Goal: Information Seeking & Learning: Learn about a topic

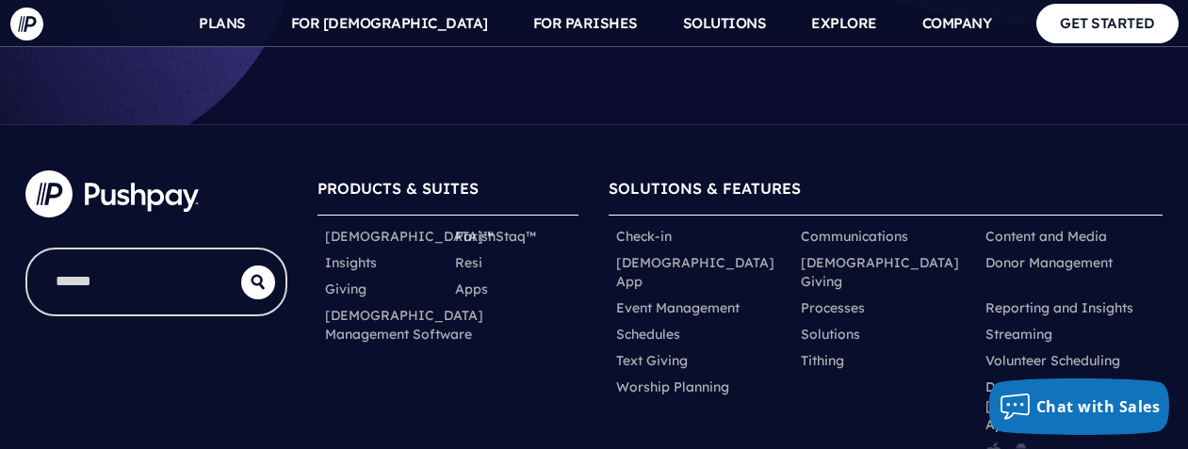
scroll to position [1025, 0]
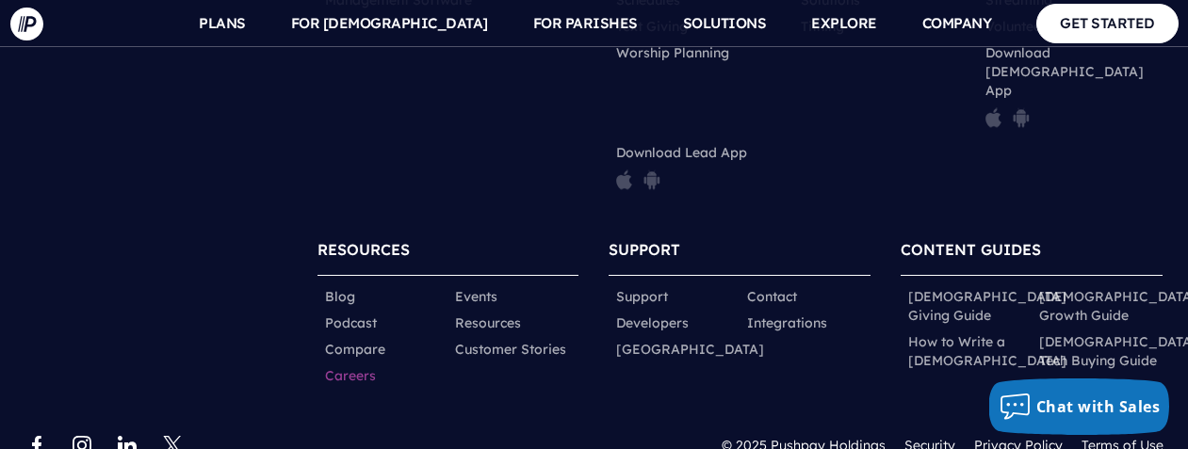
click at [356, 366] on link "Careers" at bounding box center [350, 375] width 51 height 19
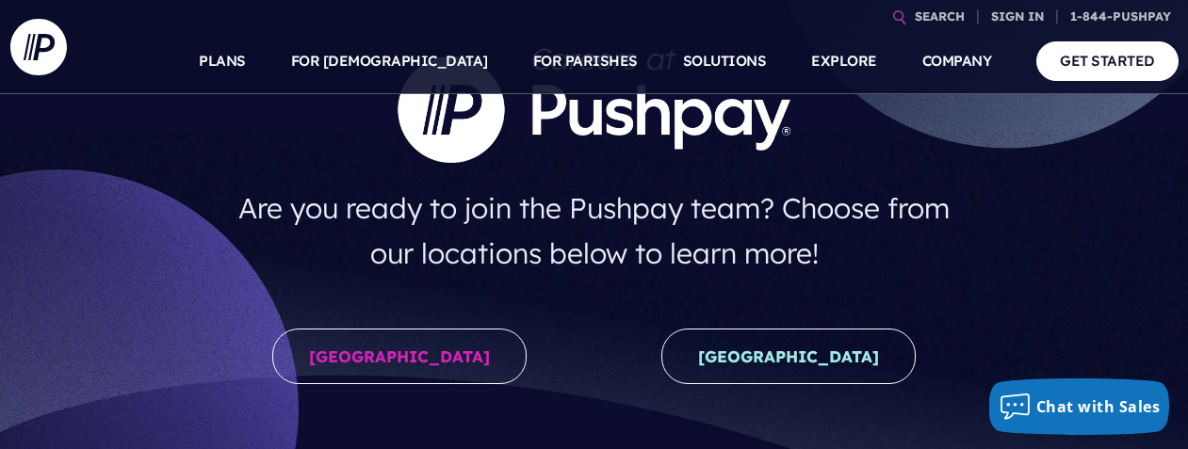
scroll to position [283, 0]
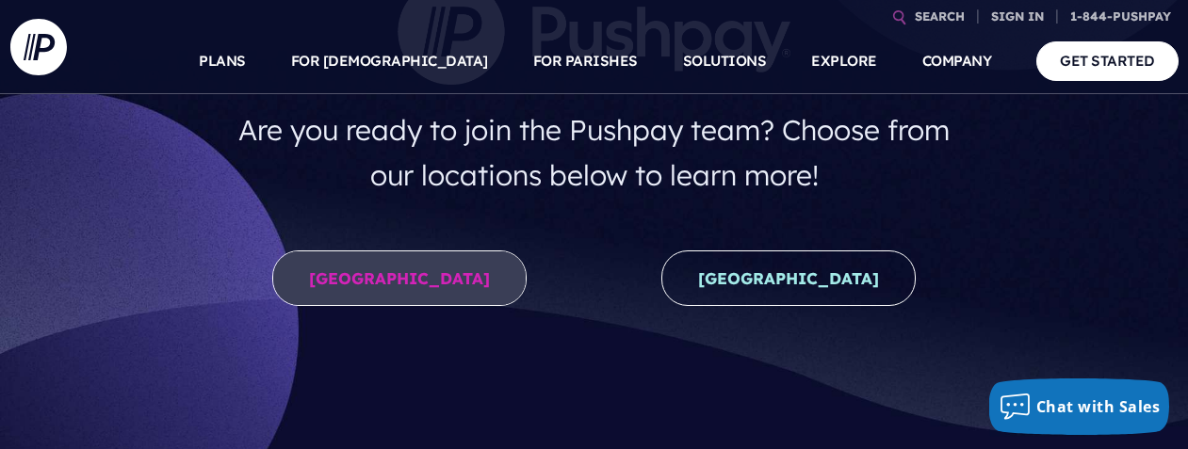
click at [395, 275] on link "[GEOGRAPHIC_DATA]" at bounding box center [399, 279] width 254 height 56
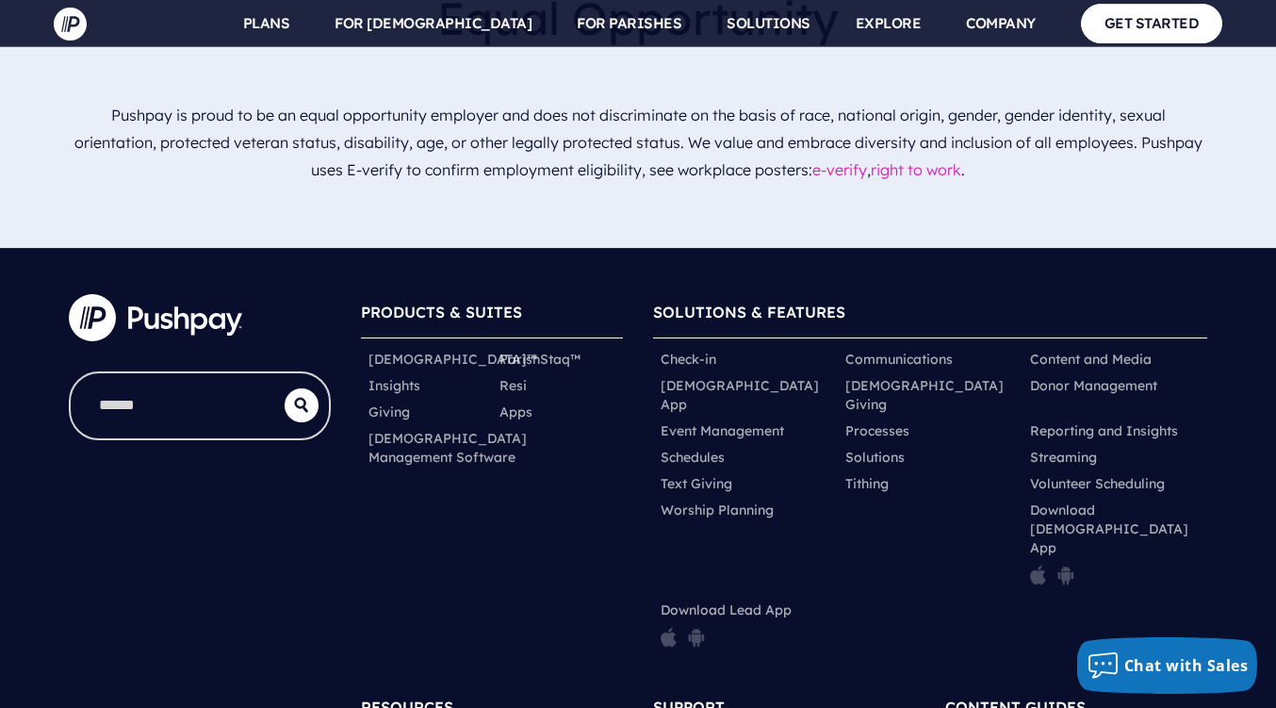
scroll to position [5968, 0]
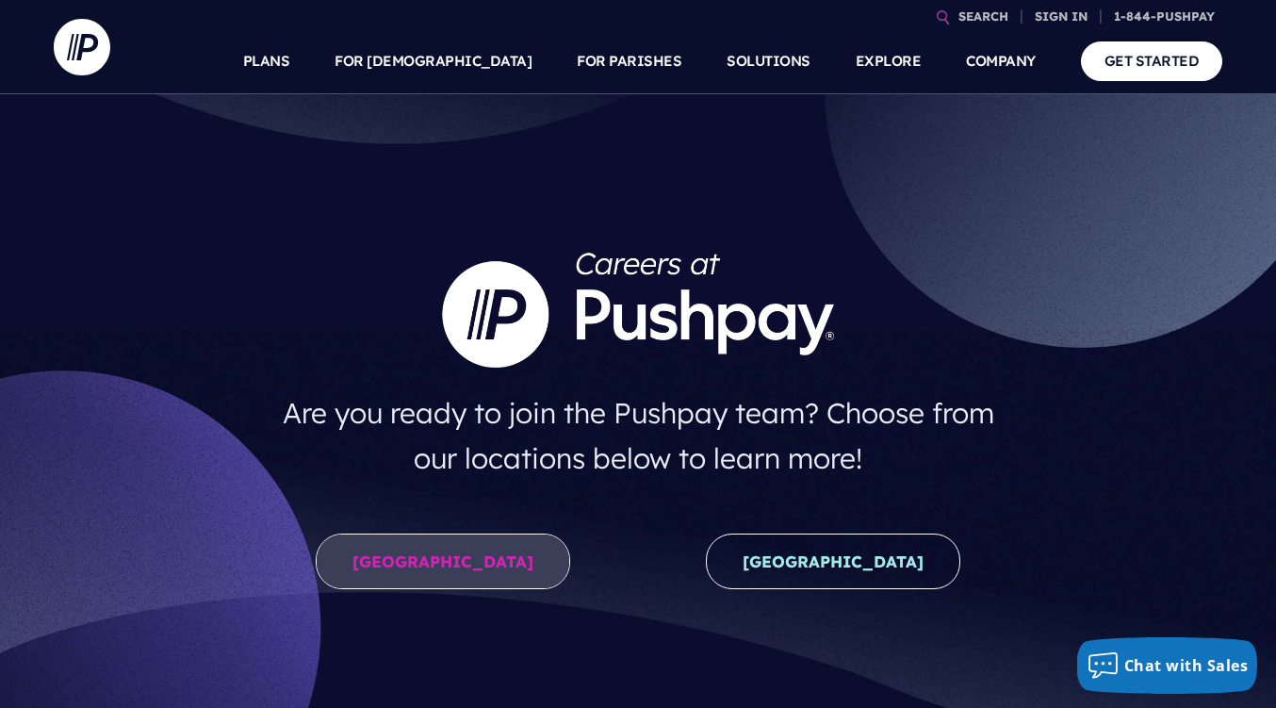
click at [448, 578] on link "[GEOGRAPHIC_DATA]" at bounding box center [443, 561] width 254 height 56
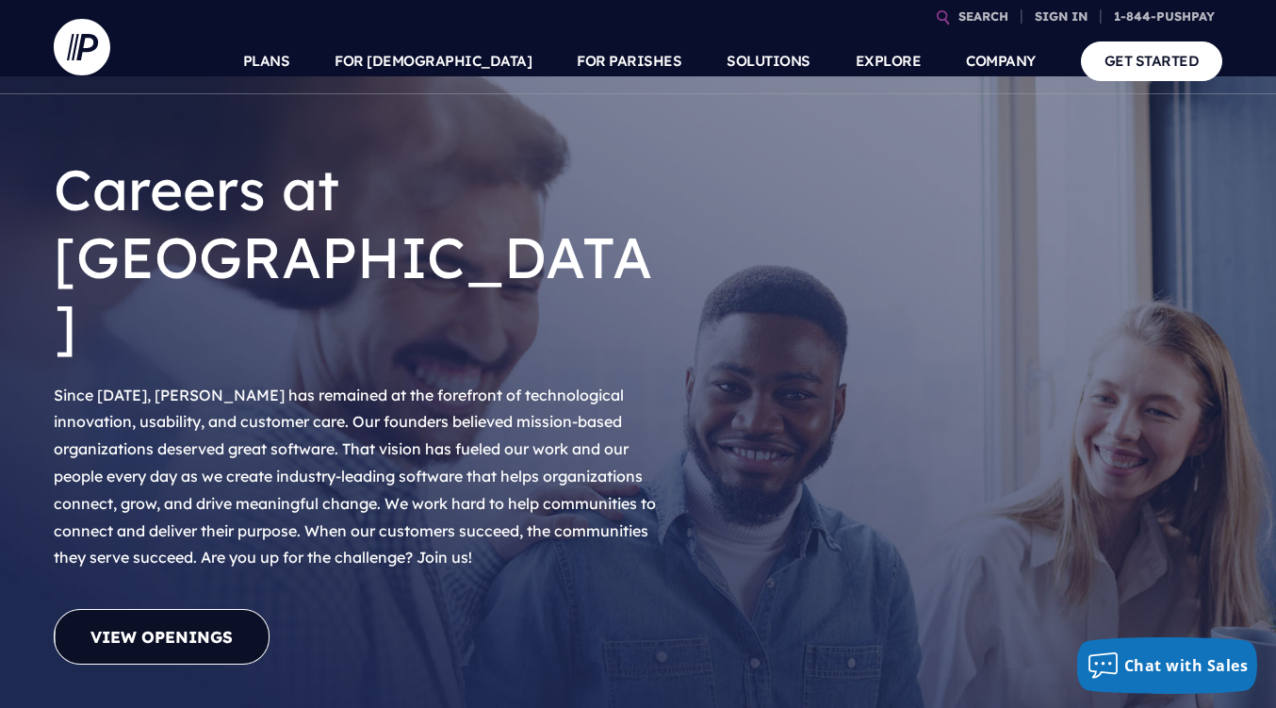
click at [157, 609] on link "View Openings" at bounding box center [162, 637] width 216 height 56
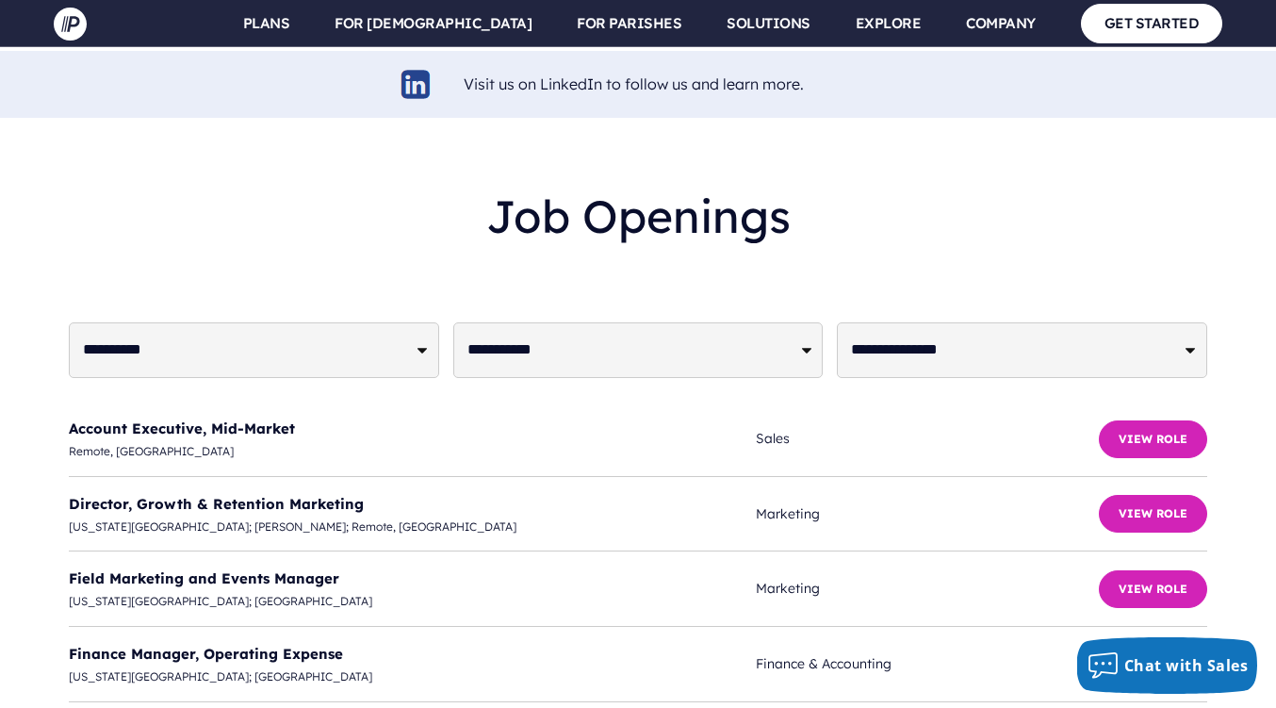
scroll to position [4528, 0]
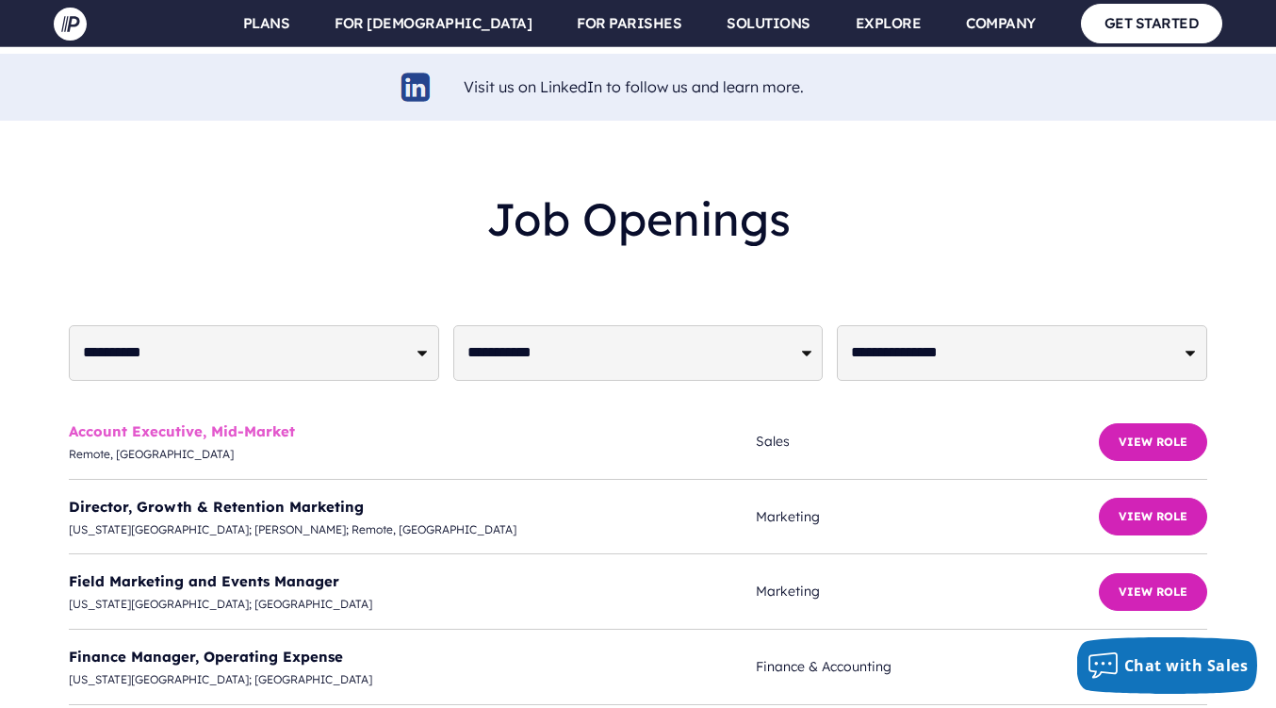
click at [227, 422] on link "Account Executive, Mid-Market" at bounding box center [182, 431] width 226 height 18
